Goal: Task Accomplishment & Management: Manage account settings

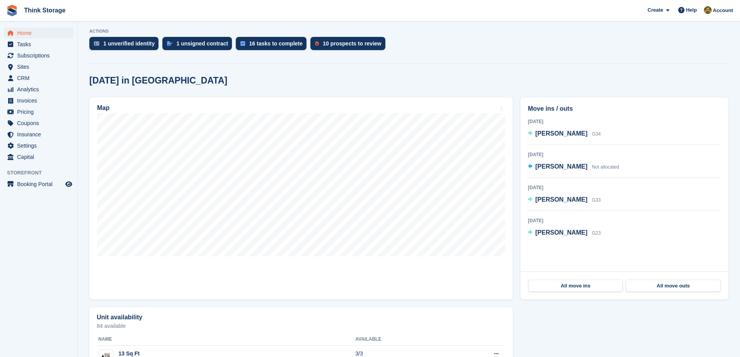
scroll to position [155, 0]
click at [27, 99] on span "Invoices" at bounding box center [40, 100] width 47 height 11
